Goal: Task Accomplishment & Management: Complete application form

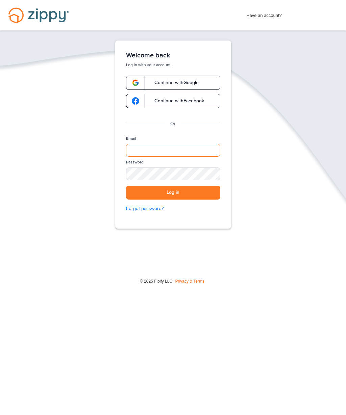
click at [133, 145] on input "Email" at bounding box center [173, 150] width 94 height 13
type input "**********"
click at [189, 189] on button "Log in" at bounding box center [173, 193] width 94 height 14
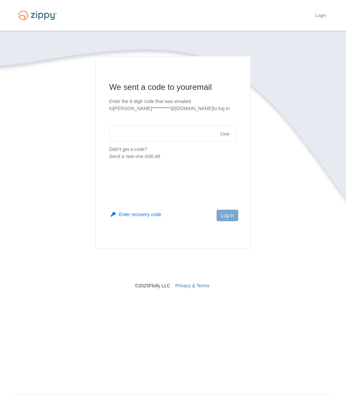
click at [127, 132] on input "text" at bounding box center [173, 134] width 128 height 16
type input "******"
click at [225, 214] on button "Log in" at bounding box center [227, 215] width 22 height 11
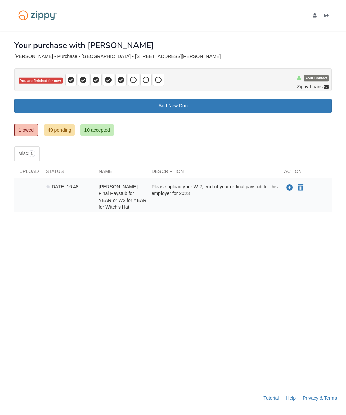
click at [124, 196] on div "[PERSON_NAME] - Final Paystub for YEAR or W2 for YEAR for Witch's Hat" at bounding box center [120, 196] width 53 height 27
click at [26, 170] on div "Upload" at bounding box center [27, 173] width 26 height 10
click at [51, 169] on div "Status" at bounding box center [67, 173] width 53 height 10
click at [318, 102] on link "Add New Doc" at bounding box center [172, 106] width 317 height 15
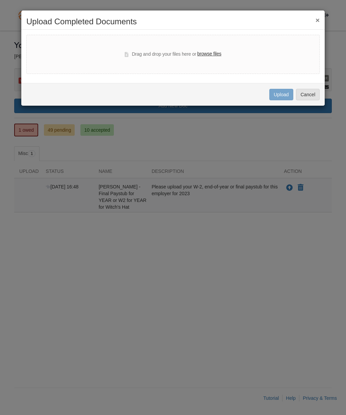
click at [316, 19] on button "×" at bounding box center [317, 20] width 4 height 7
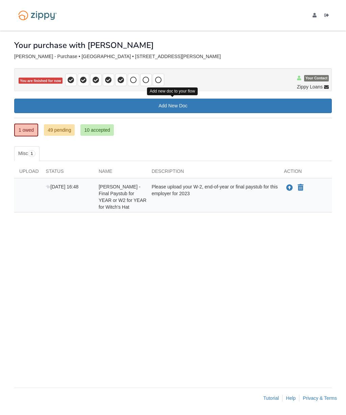
click at [287, 191] on button "Upload your document" at bounding box center [289, 187] width 8 height 9
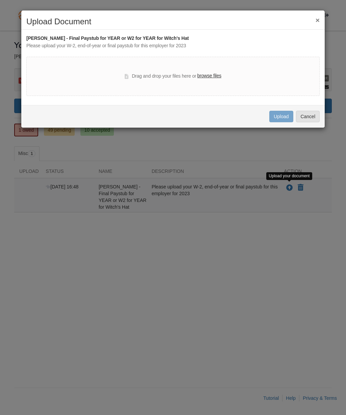
click at [205, 77] on label "browse files" at bounding box center [209, 75] width 24 height 7
click at [0, 0] on input "browse files" at bounding box center [0, 0] width 0 height 0
